Goal: Information Seeking & Learning: Learn about a topic

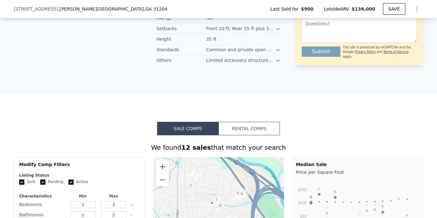
scroll to position [432, 0]
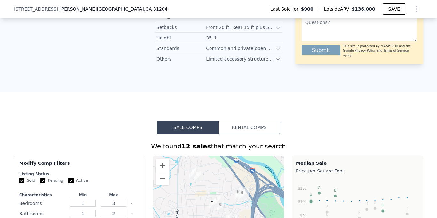
click at [268, 125] on button "Rental Comps" at bounding box center [249, 126] width 61 height 13
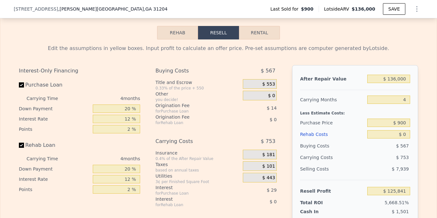
scroll to position [929, 0]
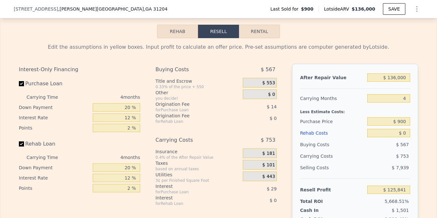
click at [230, 110] on div "$ 14" at bounding box center [253, 107] width 47 height 12
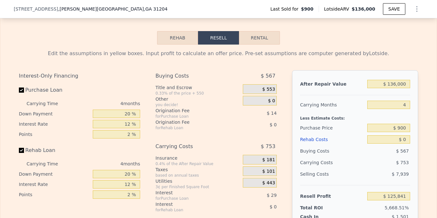
scroll to position [920, 0]
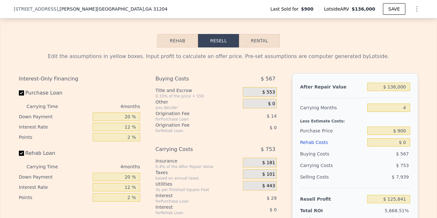
click at [263, 37] on button "Rental" at bounding box center [259, 40] width 41 height 13
select select "30"
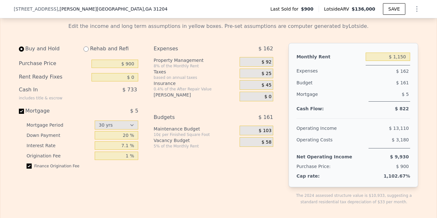
scroll to position [950, 0]
click at [135, 62] on input "$ 900" at bounding box center [115, 64] width 47 height 8
type input "$ 9"
type input "$ 40,000"
click at [136, 77] on input "$ 0" at bounding box center [115, 77] width 47 height 8
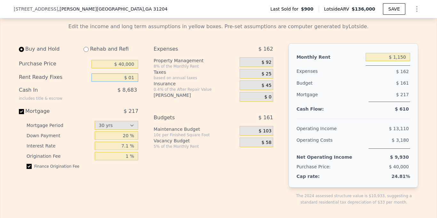
type input "$ 0"
type input "$ 15,000"
click at [22, 109] on input "Mortgage $ 217" at bounding box center [21, 111] width 5 height 5
checkbox input "false"
type input "$ 0"
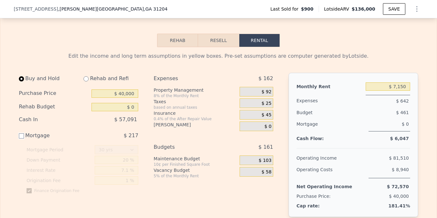
scroll to position [925, 0]
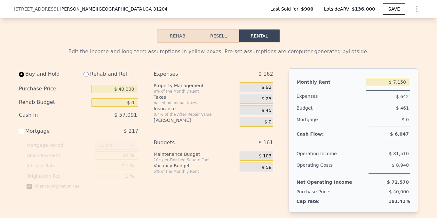
click at [406, 81] on input "$ 7,150" at bounding box center [388, 82] width 44 height 8
type input "$ 7"
type input "$ 7,150"
drag, startPoint x: 14, startPoint y: 10, endPoint x: 93, endPoint y: 11, distance: 78.8
click at [93, 11] on div "[STREET_ADDRESS][PERSON_NAME]" at bounding box center [91, 9] width 154 height 6
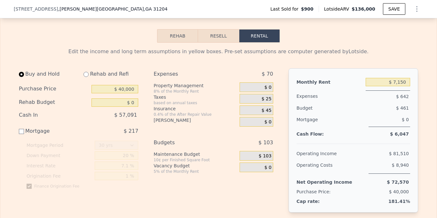
click at [144, 11] on span ", GA 31204" at bounding box center [156, 8] width 24 height 5
drag, startPoint x: 13, startPoint y: 8, endPoint x: 116, endPoint y: 6, distance: 102.5
click at [116, 6] on div "[STREET_ADDRESS][PERSON_NAME]" at bounding box center [93, 9] width 159 height 6
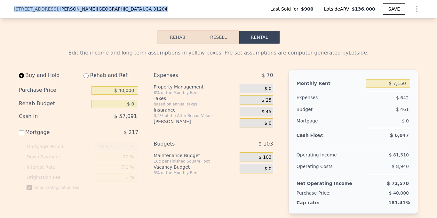
copy div "[STREET_ADDRESS][PERSON_NAME]"
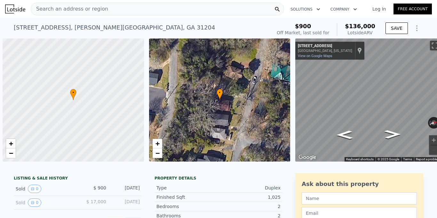
scroll to position [0, 3]
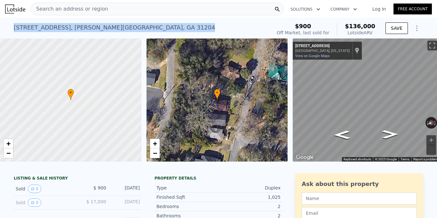
drag, startPoint x: 13, startPoint y: 27, endPoint x: 143, endPoint y: 27, distance: 130.0
click at [143, 27] on div "366 Gaillard St , Macon-Bibb County , GA 31204 Sold Sep 2019 for $900 (~ARV $13…" at bounding box center [141, 29] width 255 height 18
copy div "366 Gaillard St , Macon-Bibb County , GA 31204"
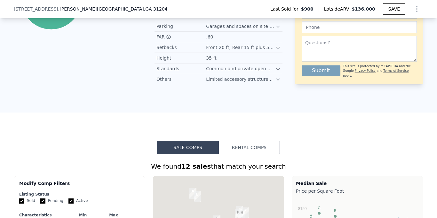
scroll to position [419, 0]
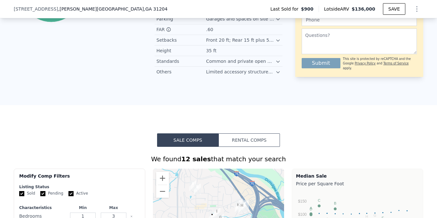
click at [269, 139] on button "Rental Comps" at bounding box center [249, 139] width 61 height 13
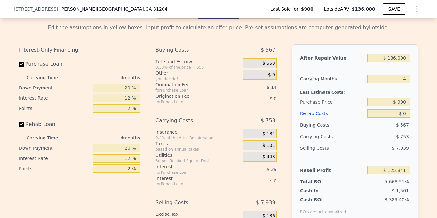
scroll to position [960, 0]
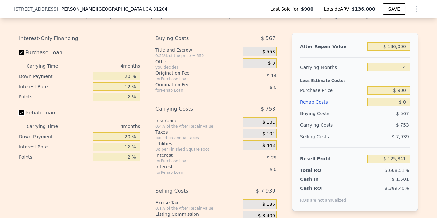
click at [20, 110] on input "Rehab Loan" at bounding box center [21, 112] width 5 height 5
checkbox input "false"
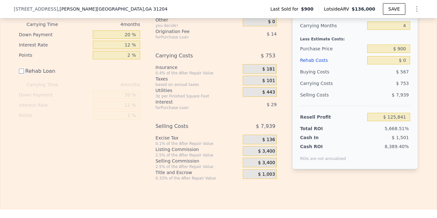
scroll to position [1002, 0]
click at [233, 117] on div "Buying Costs $ 567 Title and Escrow 0.33% of the price + 550 $ 553 Other you de…" at bounding box center [216, 86] width 121 height 190
click at [275, 92] on span "$ 443" at bounding box center [269, 92] width 13 height 6
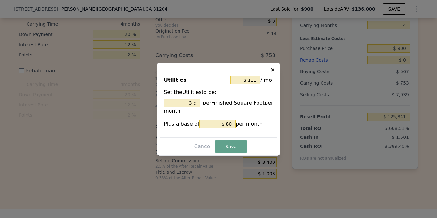
click at [273, 69] on icon at bounding box center [273, 70] width 6 height 6
type input "3 %"
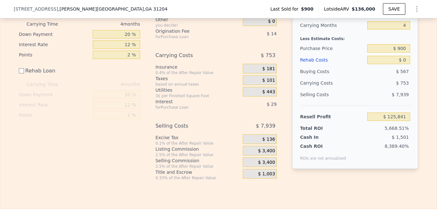
click at [265, 91] on span "$ 443" at bounding box center [269, 92] width 13 height 6
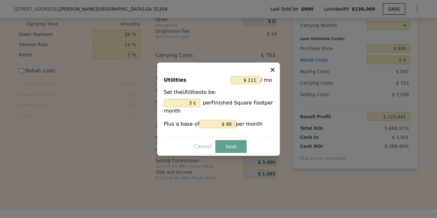
click at [272, 69] on icon at bounding box center [273, 70] width 4 height 4
type input "3 %"
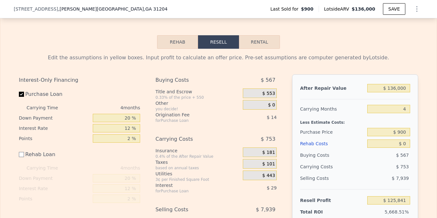
scroll to position [914, 0]
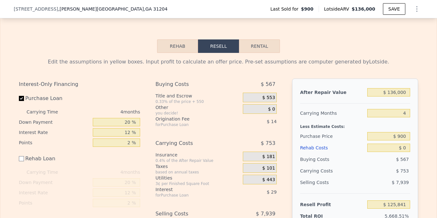
click at [263, 47] on button "Rental" at bounding box center [259, 45] width 41 height 13
select select "30"
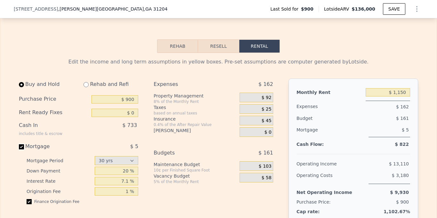
click at [20, 145] on input "Mortgage $ 5" at bounding box center [21, 146] width 5 height 5
checkbox input "false"
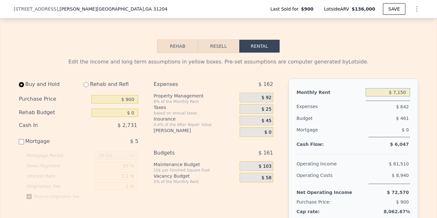
click at [384, 91] on input "$ 7,150" at bounding box center [388, 92] width 44 height 8
click at [136, 99] on input "$ 900" at bounding box center [115, 99] width 47 height 8
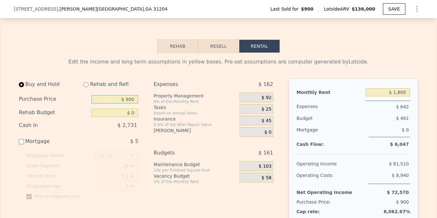
type input "$ 7,150"
type input "$ 40,000"
click at [135, 110] on input "$ 0" at bounding box center [115, 113] width 47 height 8
type input "$ 15,000"
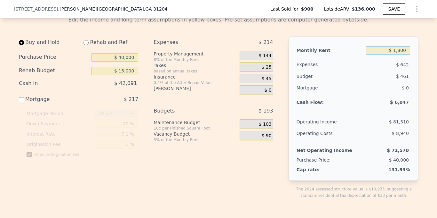
scroll to position [954, 0]
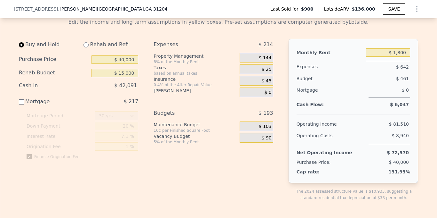
type input "$ 7,150"
